Goal: Transaction & Acquisition: Obtain resource

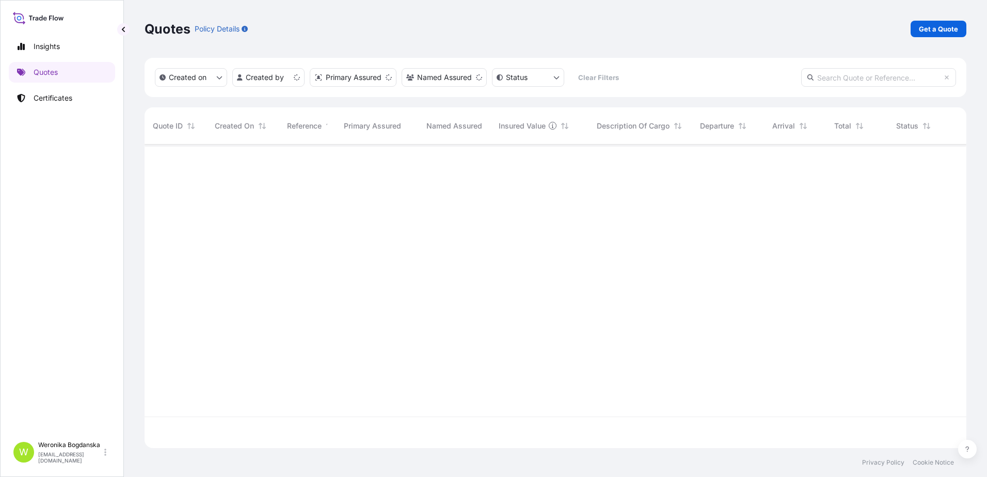
scroll to position [301, 814]
click at [925, 21] on link "Get a Quote" at bounding box center [938, 29] width 56 height 17
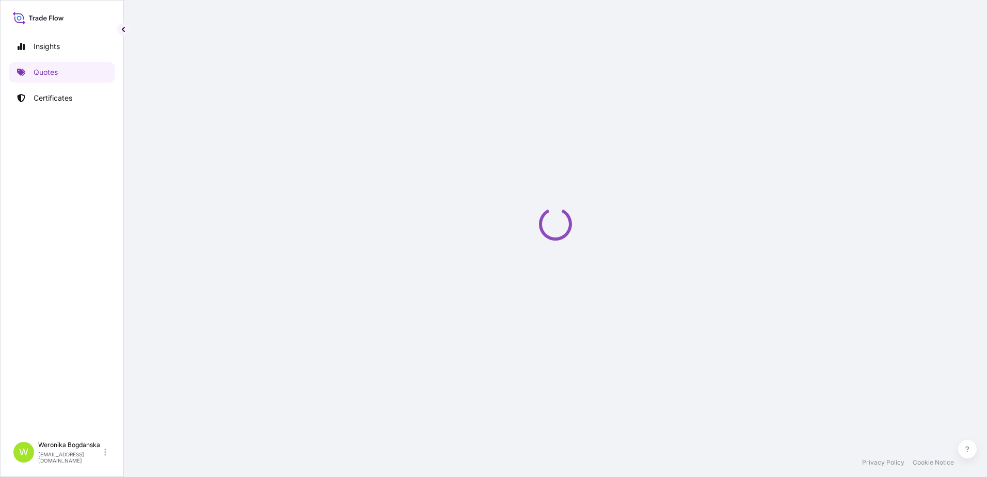
select select "Sea"
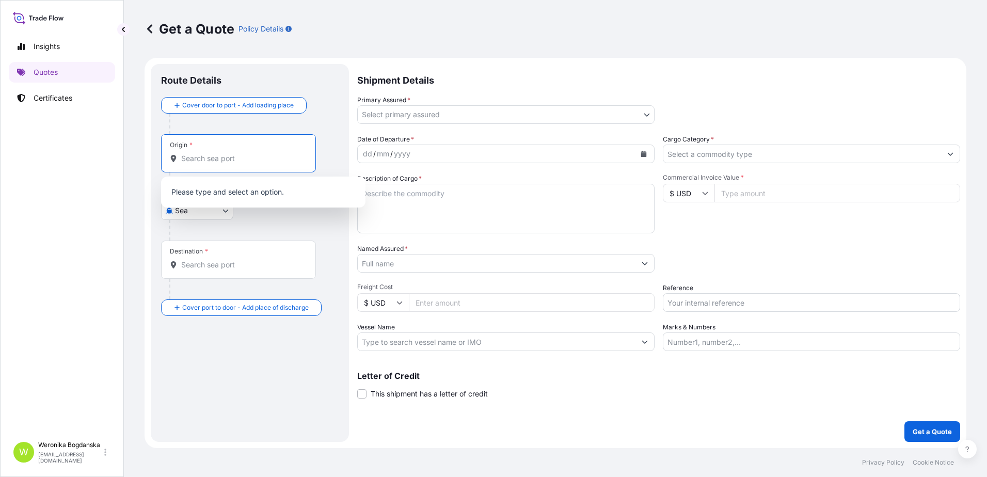
click at [184, 162] on input "Origin *" at bounding box center [242, 158] width 122 height 10
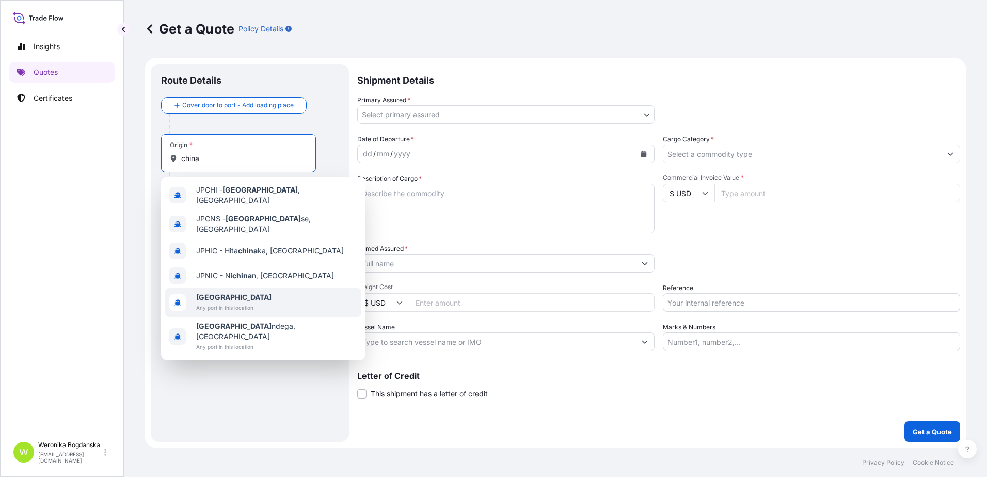
click at [221, 292] on span "[GEOGRAPHIC_DATA]" at bounding box center [233, 297] width 75 height 10
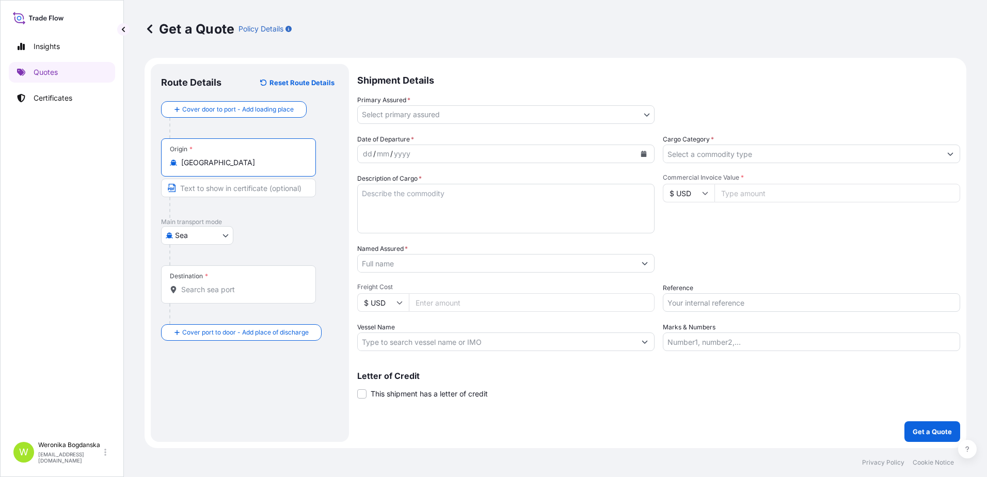
type input "[GEOGRAPHIC_DATA]"
click at [224, 286] on input "Destination *" at bounding box center [242, 289] width 122 height 10
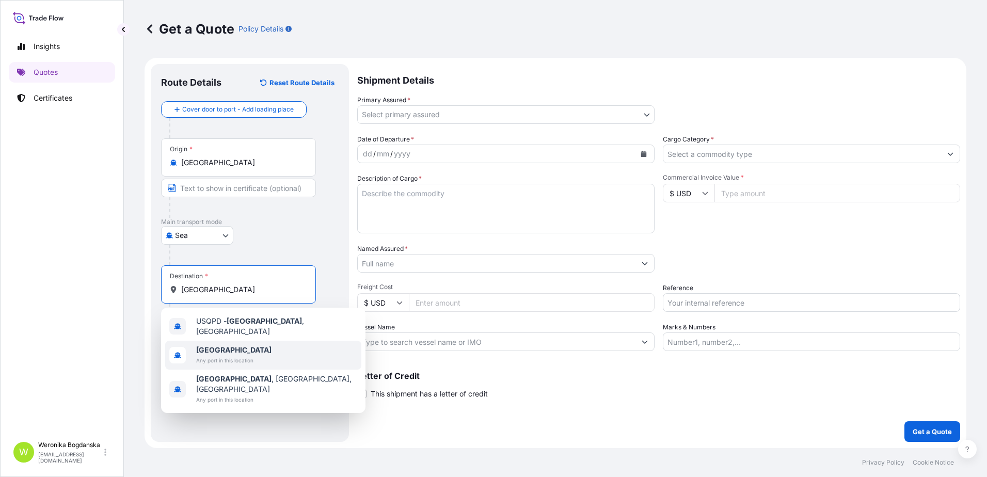
click at [221, 355] on span "Any port in this location" at bounding box center [233, 360] width 75 height 10
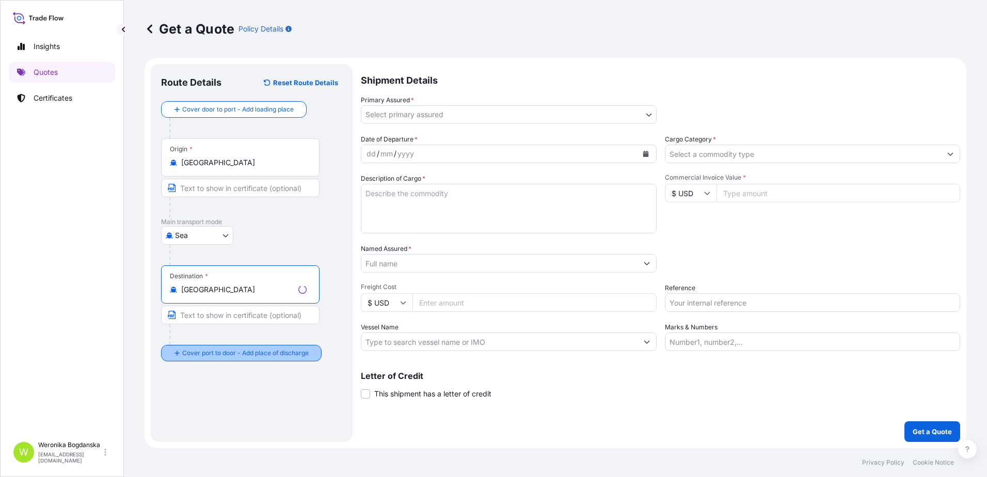
type input "[GEOGRAPHIC_DATA]"
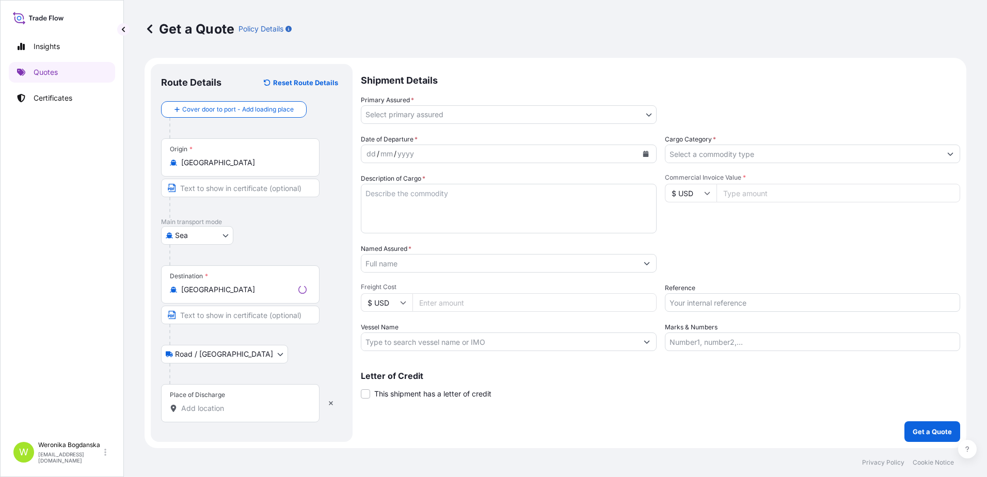
click at [216, 411] on input "Place of Discharge" at bounding box center [243, 408] width 125 height 10
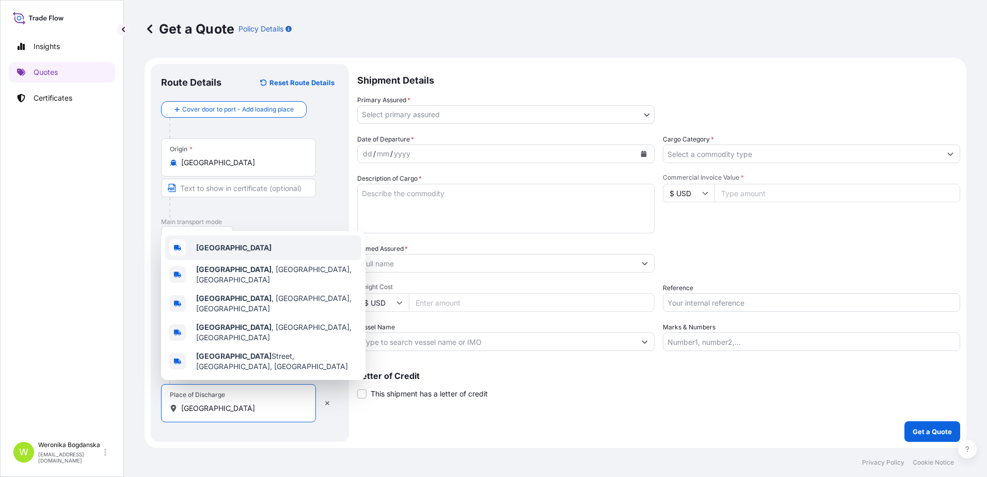
click at [250, 260] on div "[GEOGRAPHIC_DATA]" at bounding box center [263, 247] width 196 height 25
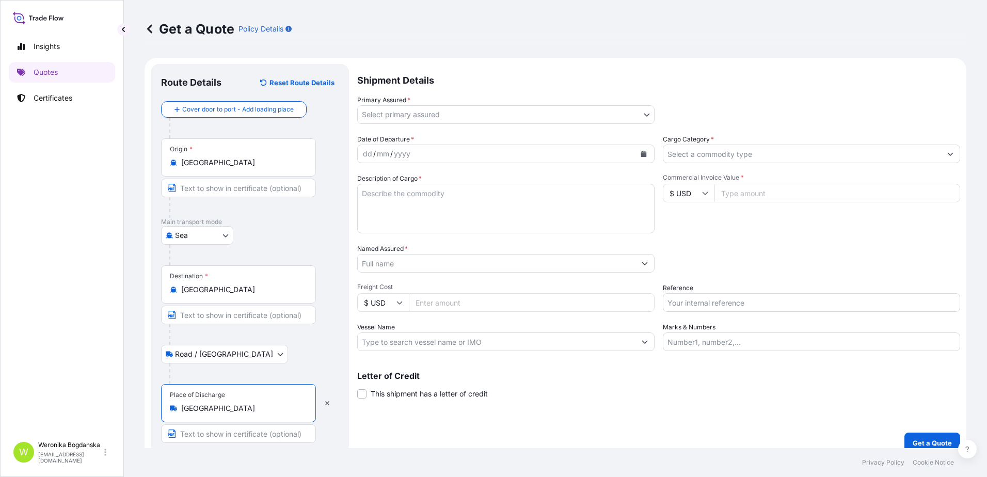
type input "[GEOGRAPHIC_DATA]"
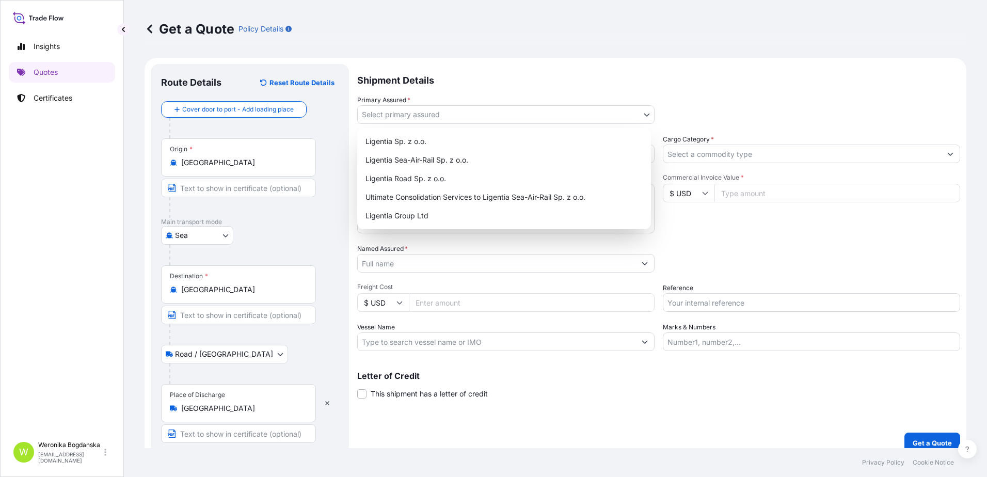
click at [399, 106] on body "0 options available. 5 options available. Insights Quotes Certificates W [PERSO…" at bounding box center [493, 238] width 987 height 477
click at [438, 156] on div "Ligentia Sea-Air-Rail Sp. z o.o." at bounding box center [503, 160] width 285 height 19
select select "31440"
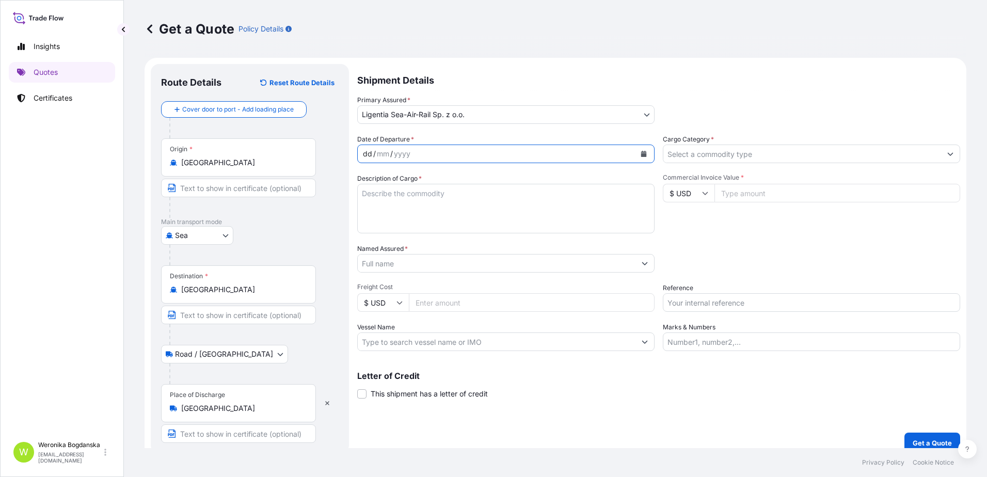
click at [438, 156] on div "dd / mm / yyyy" at bounding box center [497, 154] width 278 height 19
click at [645, 159] on button "Calendar" at bounding box center [643, 154] width 17 height 17
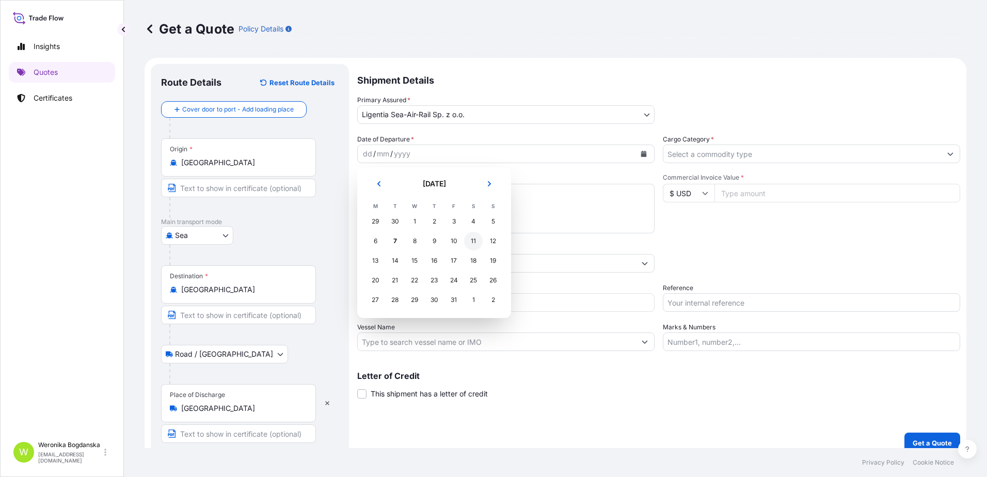
click at [475, 245] on div "11" at bounding box center [473, 241] width 19 height 19
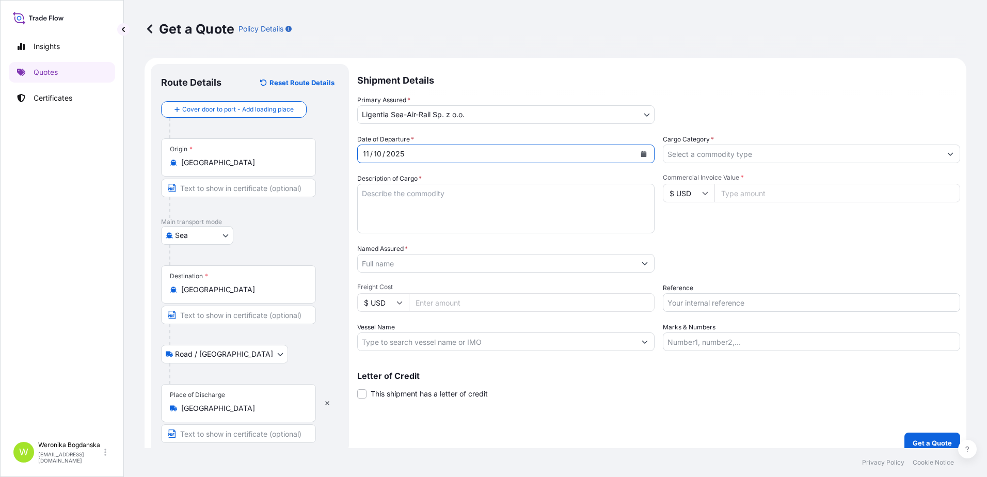
click at [841, 154] on input "Cargo Category *" at bounding box center [802, 154] width 278 height 19
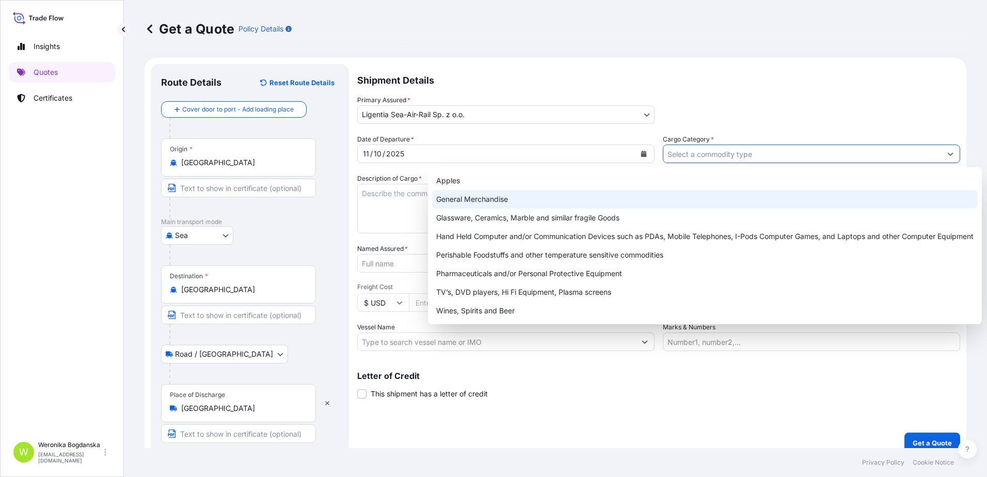
click at [688, 193] on div "General Merchandise" at bounding box center [705, 199] width 546 height 19
type input "General Merchandise"
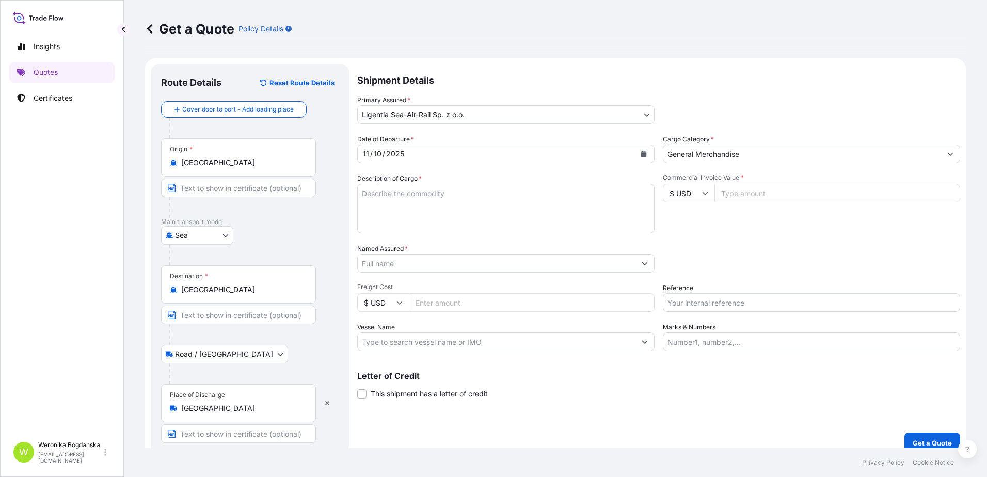
click at [349, 208] on form "Route Details Reset Route Details Cover door to port - Add loading place Place …" at bounding box center [556, 259] width 822 height 402
click at [376, 203] on textarea "Description of Cargo *" at bounding box center [505, 209] width 297 height 50
paste textarea "INDUSTRIAL SEWING MACHINE"
click at [392, 211] on textarea "INDUSTRIAL SEWING MACHINE" at bounding box center [505, 209] width 297 height 50
click at [391, 211] on textarea "INDUSTRIAL SEWING MACHINE" at bounding box center [505, 209] width 297 height 50
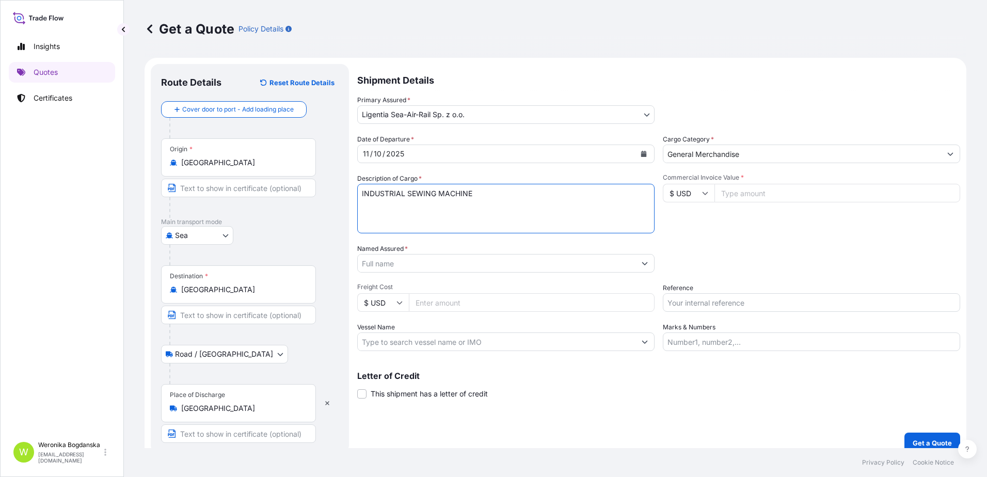
click at [513, 193] on textarea "INDUSTRIAL SEWING MACHINE" at bounding box center [505, 209] width 297 height 50
paste textarea "MODEMSDU6612908 FX42811990 40HC 21759.00 KG 67.00 M3 535 CTN"
click at [383, 201] on textarea "INDUSTRIAL SEWING MACHINE MODEMSDU6612908 FX42811990 40HC 21759.00 KG 67.00 M3 …" at bounding box center [505, 209] width 297 height 50
type textarea "INDUSTRIAL SEWING MACHINE MSDU6612908 FX42811990 40HC 21759.00 KG 67.00 M3 535 …"
click at [482, 263] on input "Named Assured *" at bounding box center [497, 263] width 278 height 19
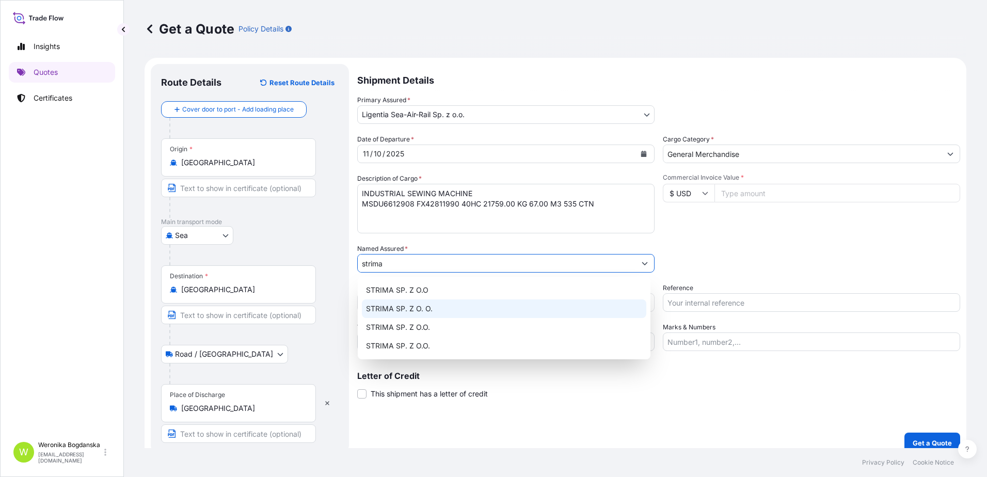
click at [453, 310] on div "STRIMA SP. Z O. O." at bounding box center [504, 308] width 284 height 19
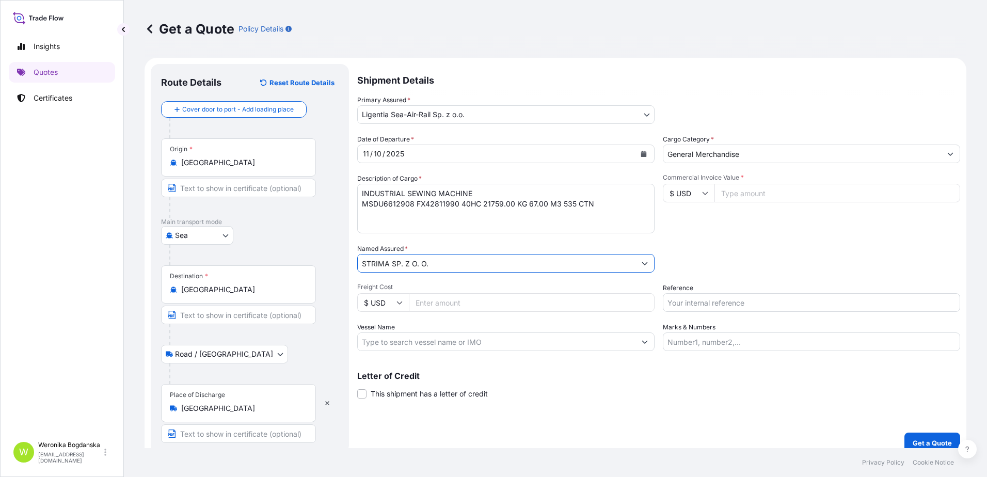
type input "STRIMA SP. Z O. O."
click at [770, 297] on input "Reference" at bounding box center [811, 302] width 297 height 19
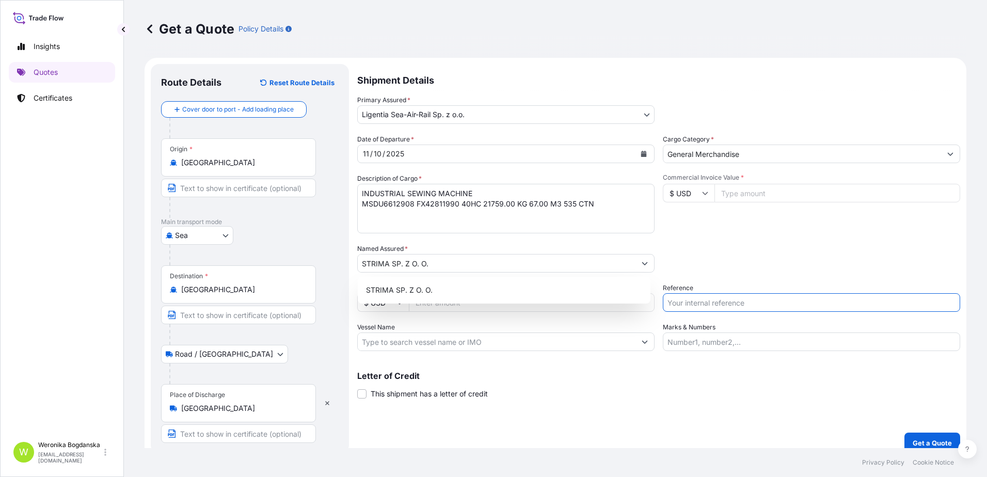
paste input "S02055312"
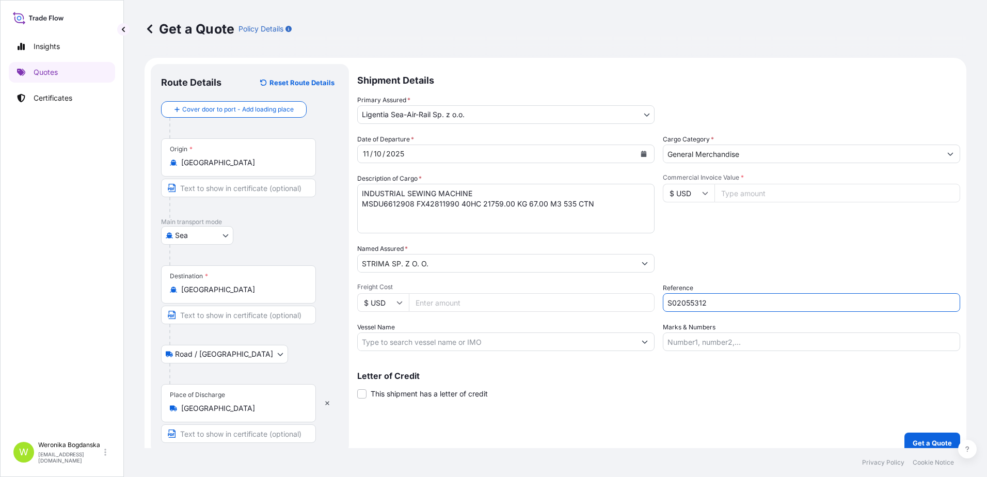
type input "S02055312"
click at [764, 195] on input "Commercial Invoice Value *" at bounding box center [837, 193] width 246 height 19
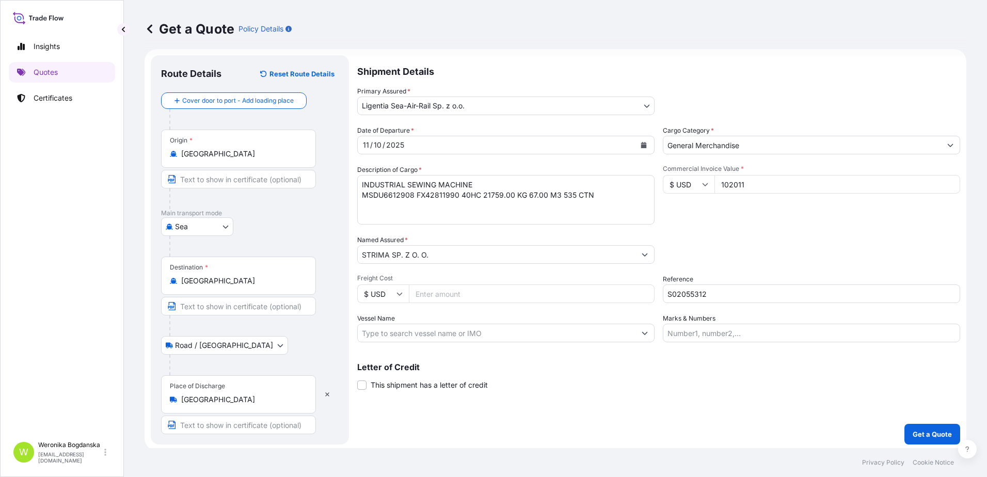
scroll to position [11, 0]
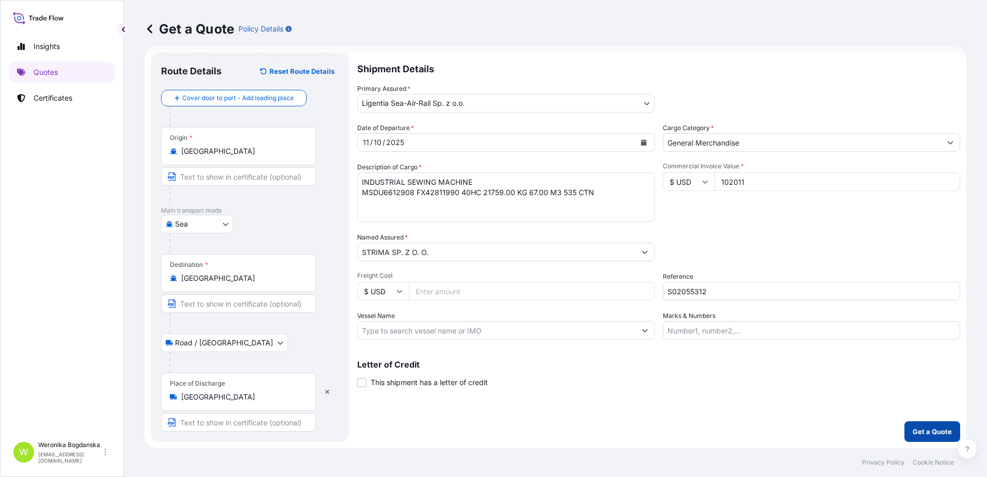
type input "102011"
click at [912, 431] on p "Get a Quote" at bounding box center [931, 431] width 39 height 10
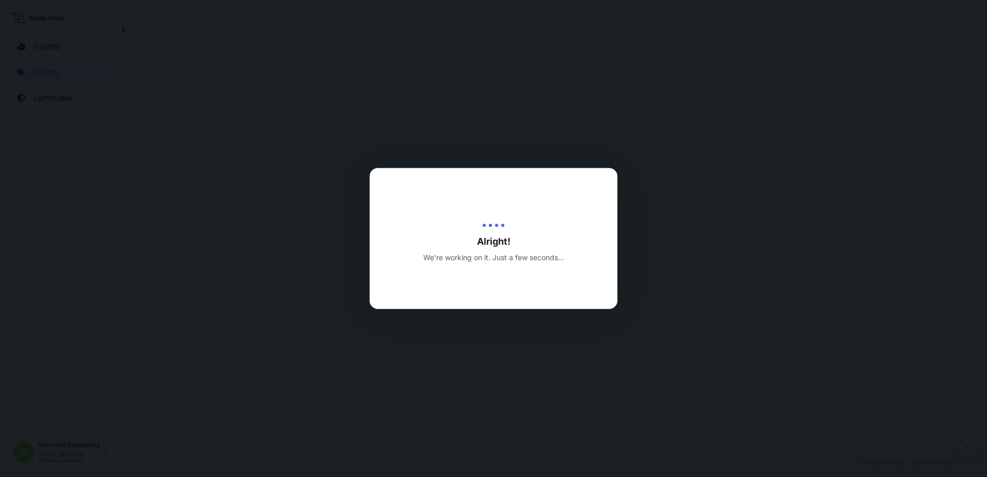
select select "Sea"
select select "Road / [GEOGRAPHIC_DATA]"
select select "31440"
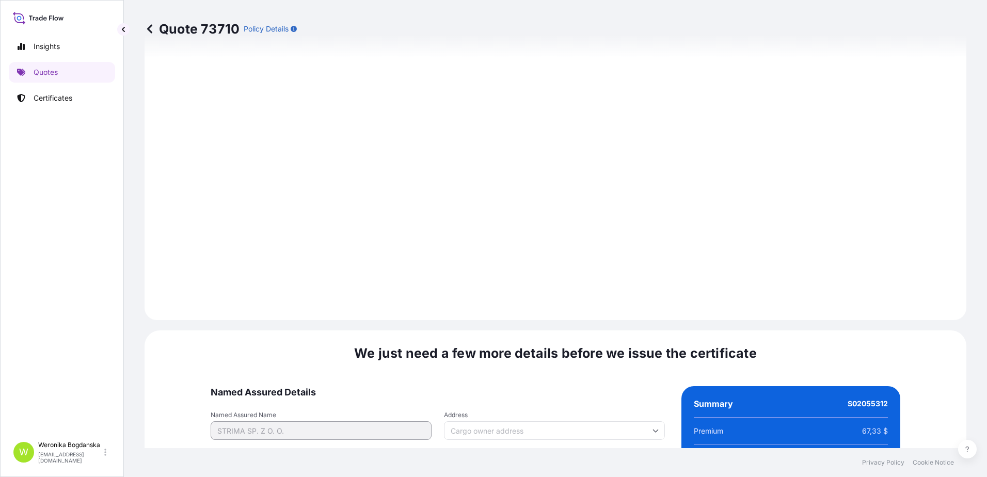
scroll to position [1260, 0]
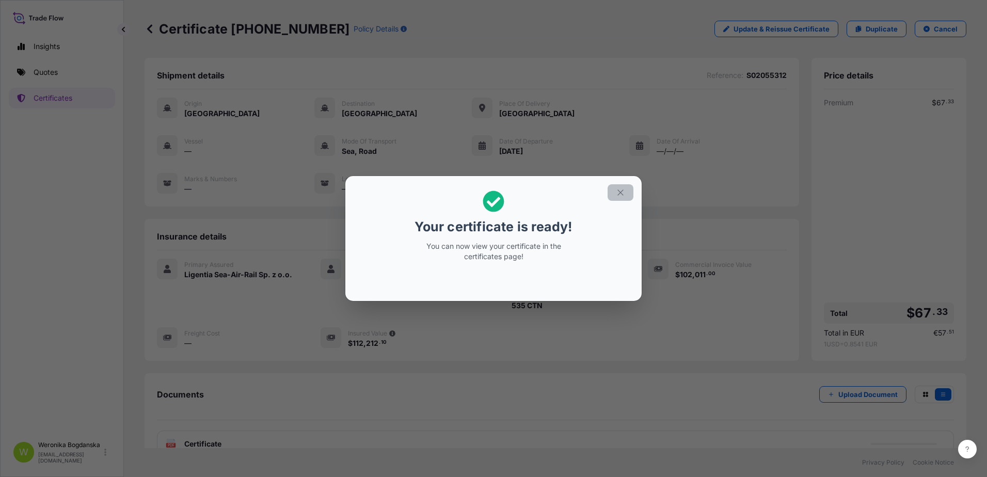
click at [622, 189] on icon "button" at bounding box center [620, 192] width 9 height 9
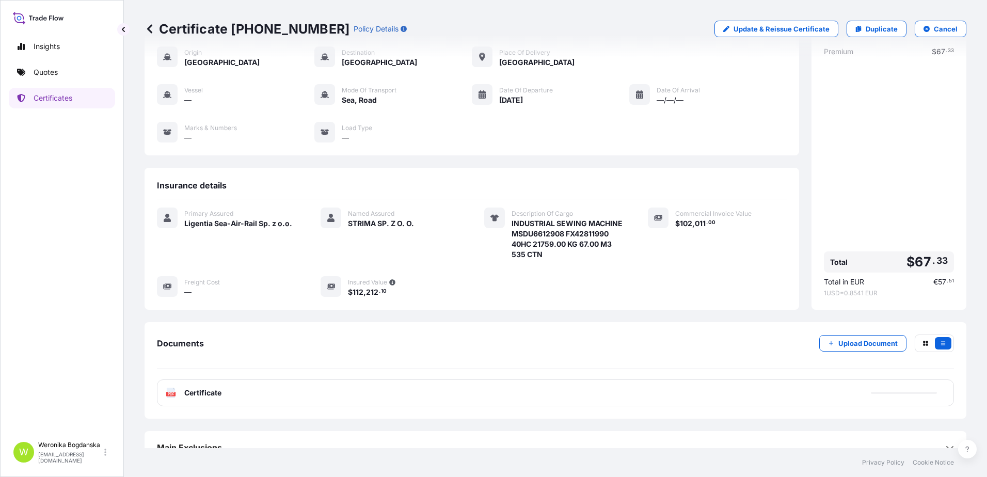
scroll to position [52, 0]
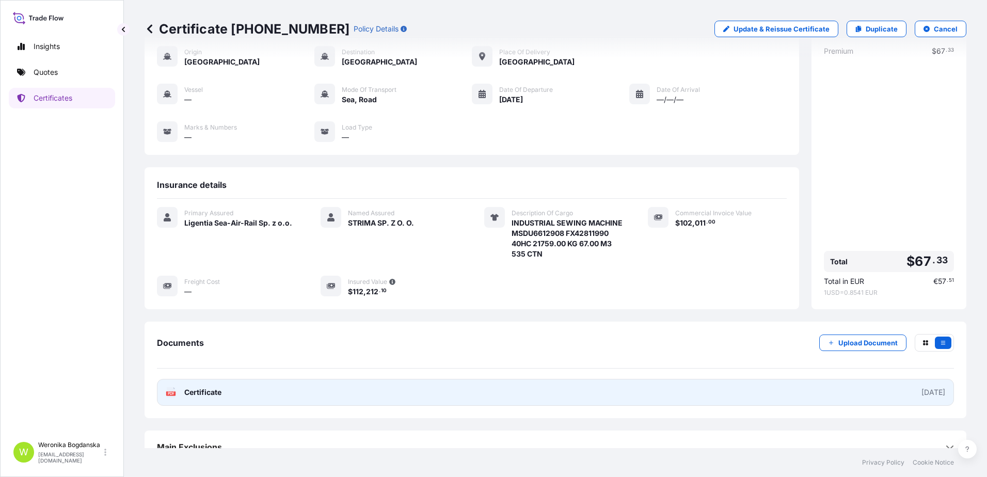
click at [561, 404] on link "PDF Certificate [DATE]" at bounding box center [555, 392] width 797 height 27
